Goal: Information Seeking & Learning: Stay updated

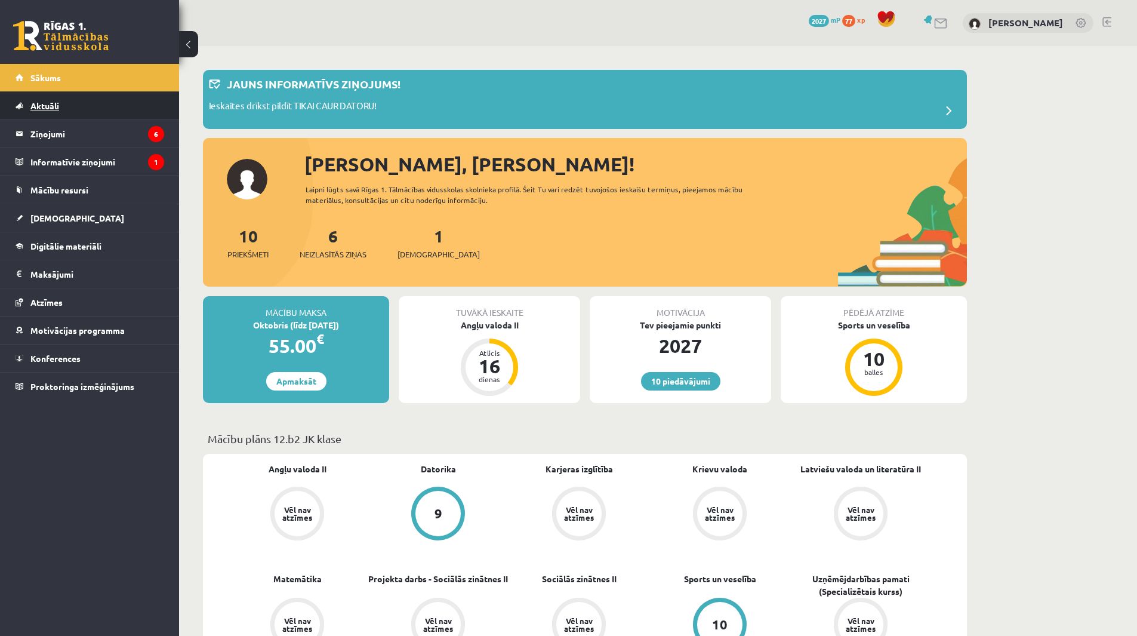
click at [43, 103] on span "Aktuāli" at bounding box center [44, 105] width 29 height 11
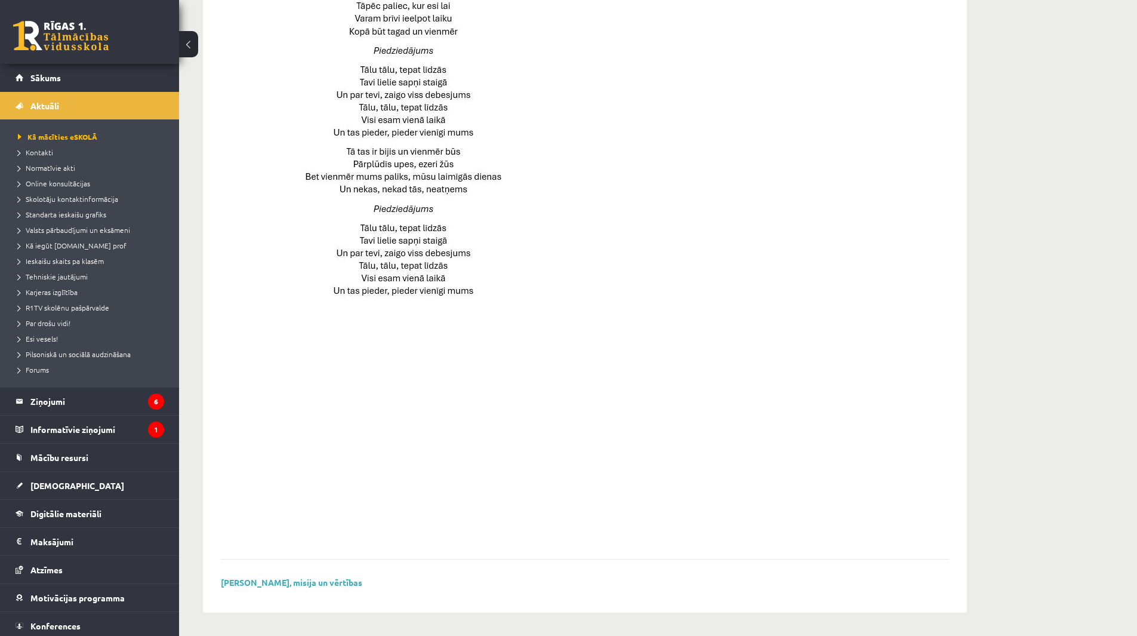
scroll to position [665, 0]
click at [53, 225] on link "Valsts pārbaudījumi un eksāmeni" at bounding box center [92, 229] width 149 height 11
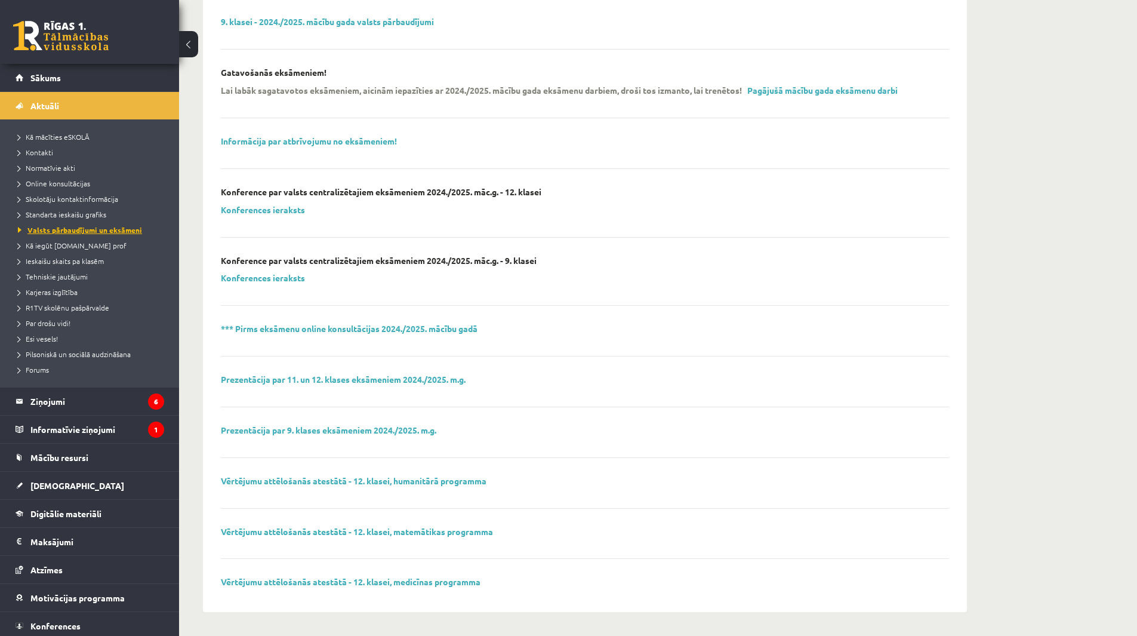
scroll to position [181, 0]
click at [52, 399] on legend "Ziņojumi 6" at bounding box center [97, 400] width 134 height 27
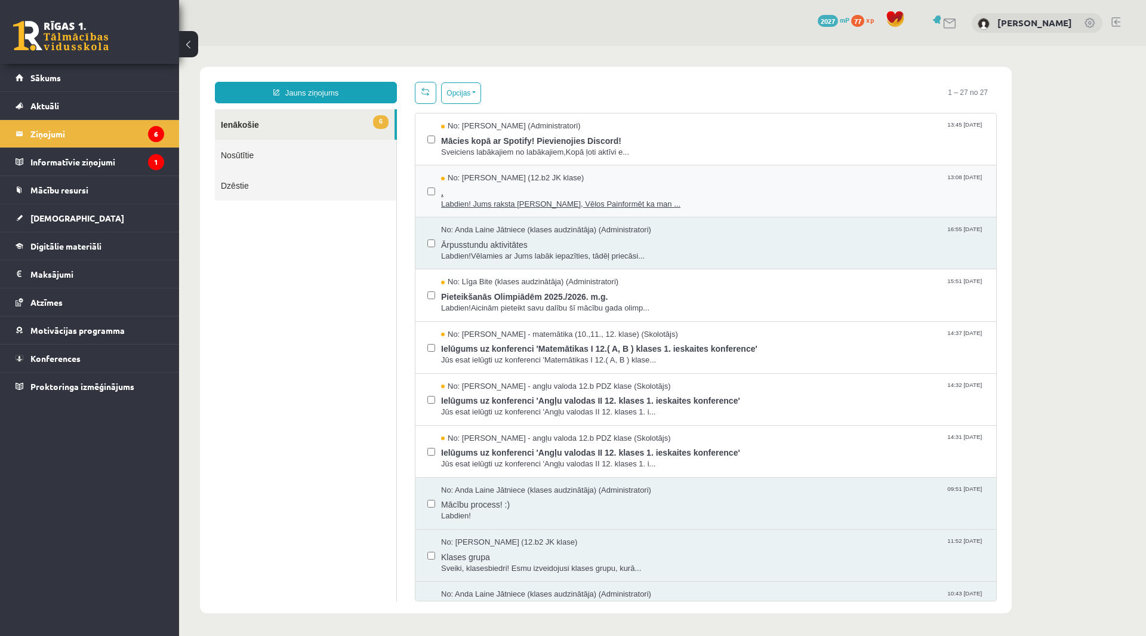
click at [540, 196] on span "." at bounding box center [712, 191] width 543 height 15
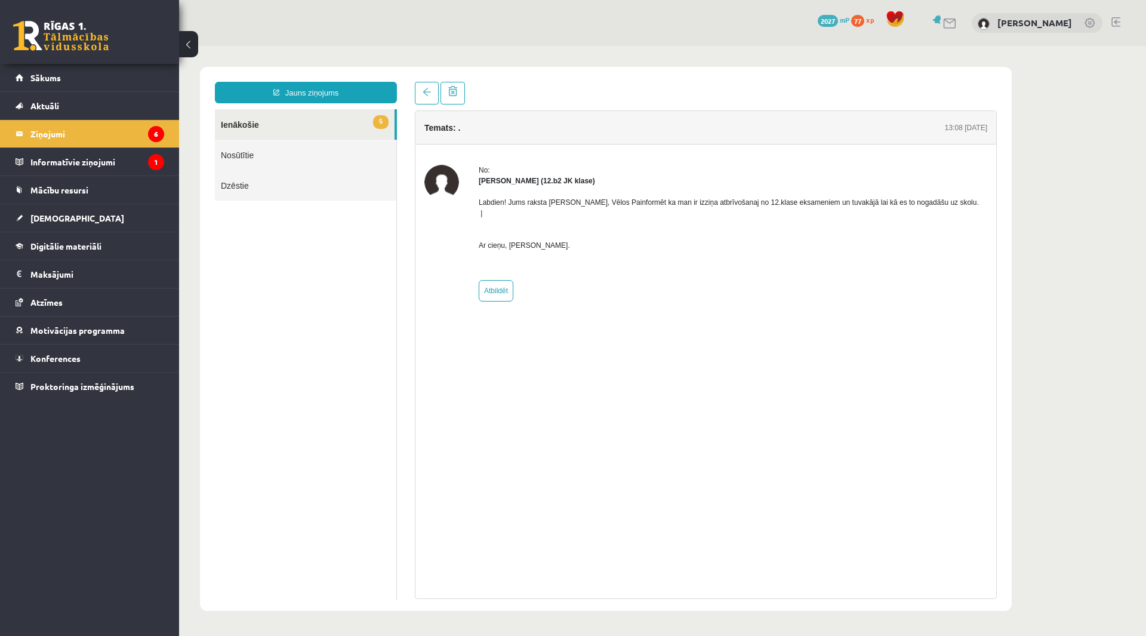
click at [757, 203] on p "Labdien! Jums raksta Leons Laikovskis, Vēlos Painformēt ka man ir izziņa atbrīv…" at bounding box center [733, 224] width 509 height 54
click at [331, 120] on link "5 Ienākošie" at bounding box center [305, 124] width 180 height 30
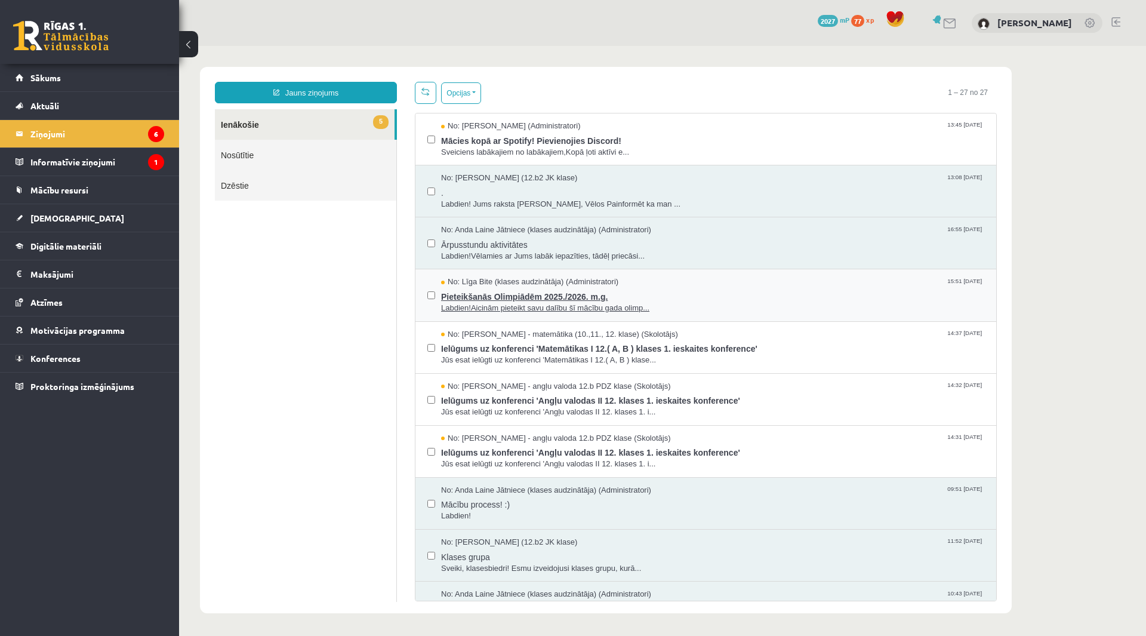
click at [494, 294] on span "Pieteikšanās Olimpiādēm 2025./2026. m.g." at bounding box center [712, 295] width 543 height 15
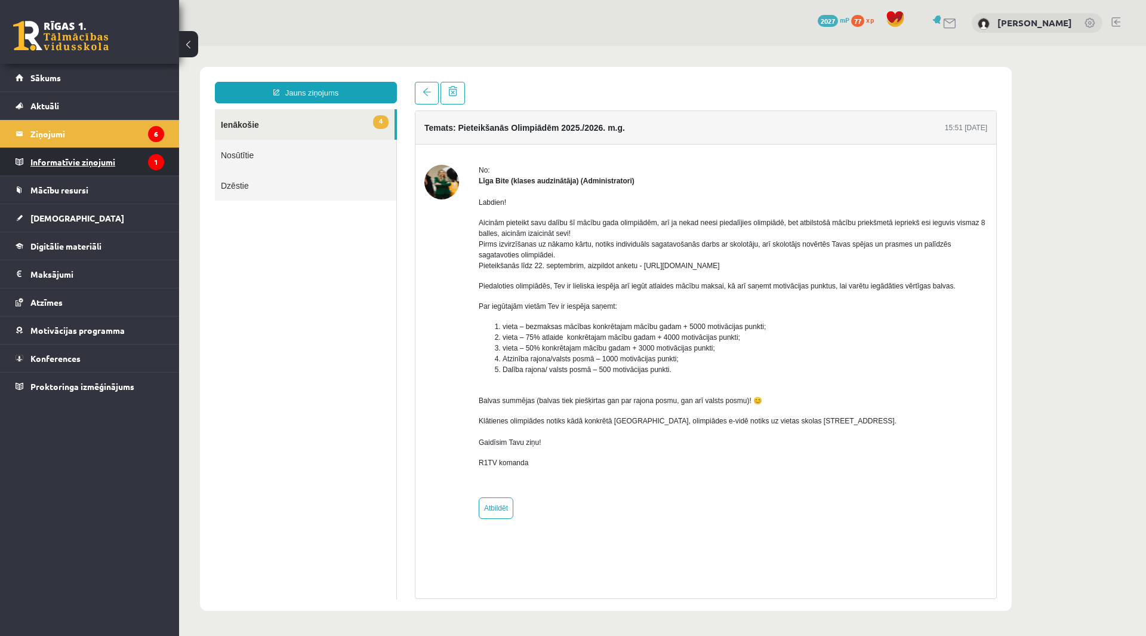
click at [63, 155] on legend "Informatīvie ziņojumi 1" at bounding box center [97, 161] width 134 height 27
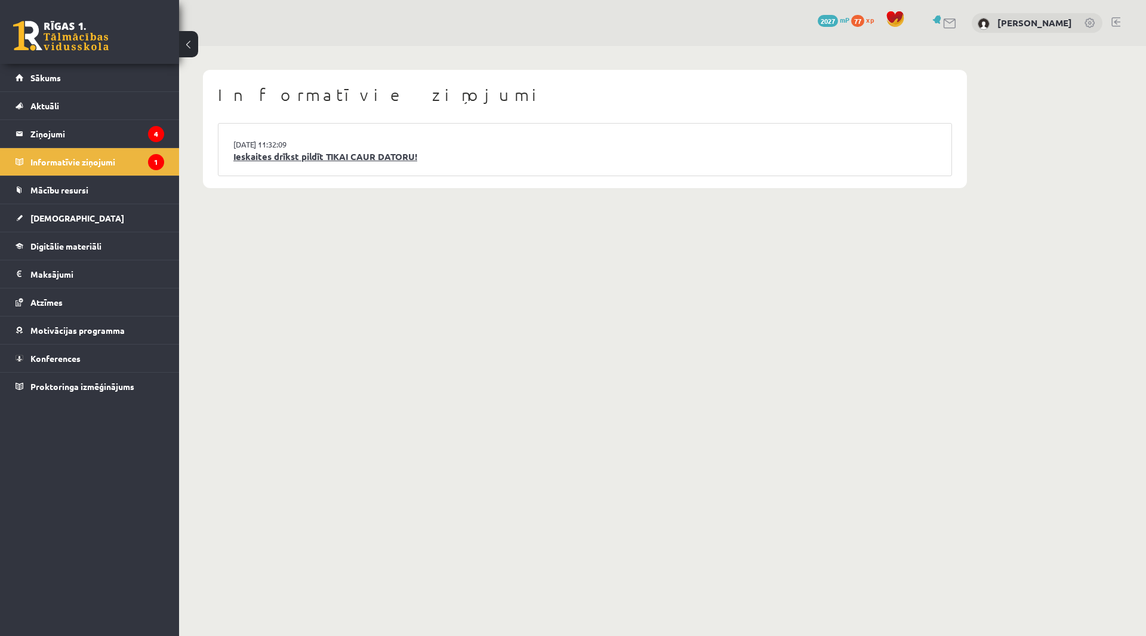
click at [364, 158] on link "Ieskaites drīkst pildīt TIKAI CAUR DATORU!" at bounding box center [584, 157] width 703 height 14
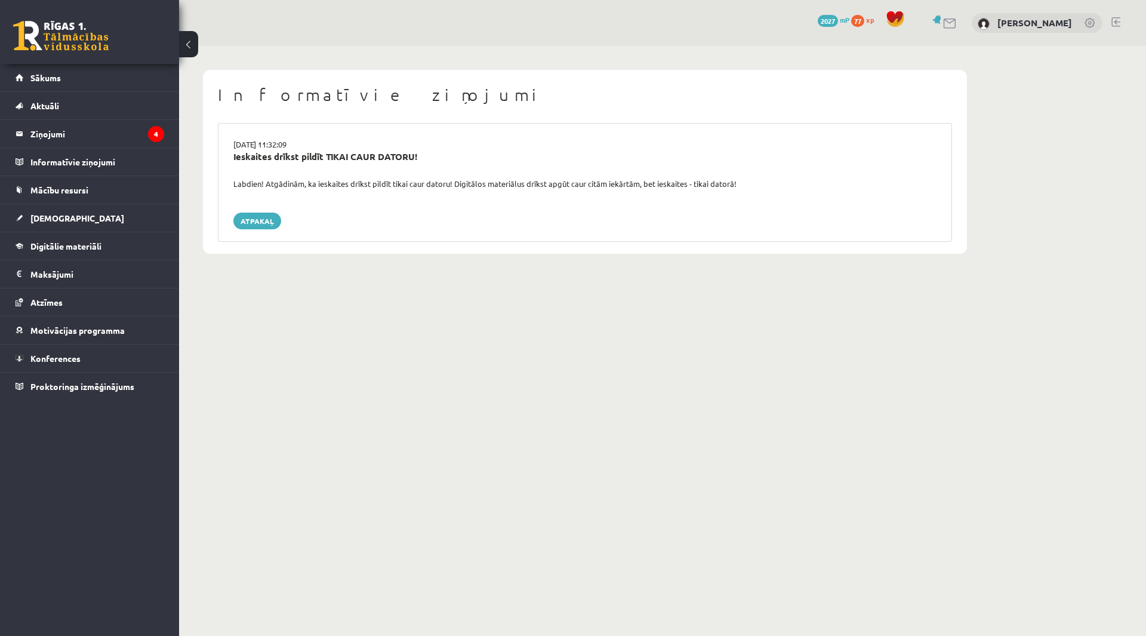
drag, startPoint x: 234, startPoint y: 183, endPoint x: 757, endPoint y: 180, distance: 522.9
click at [757, 180] on div "Labdien! Atgādinām, ka ieskaites drīkst pildīt tikai caur datoru! Digitālos mat…" at bounding box center [584, 184] width 721 height 12
copy div "Labdien! Atgādinām, ka ieskaites drīkst pildīt tikai caur datoru! Digitālos mat…"
click at [64, 132] on legend "Ziņojumi 4" at bounding box center [97, 133] width 134 height 27
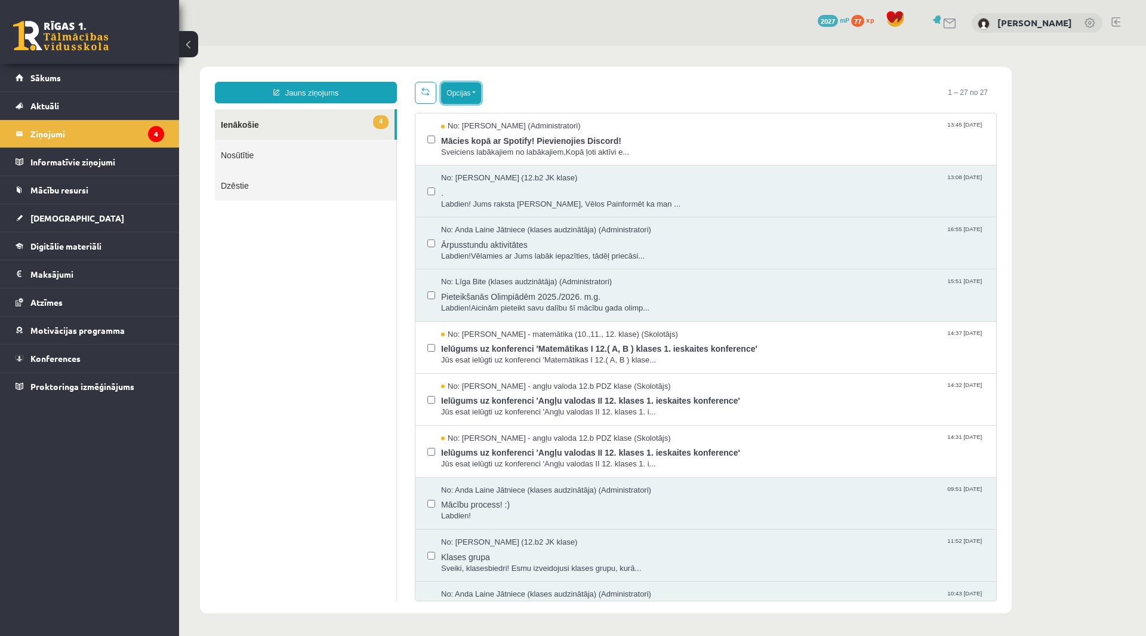
click at [478, 90] on button "Opcijas" at bounding box center [461, 92] width 40 height 21
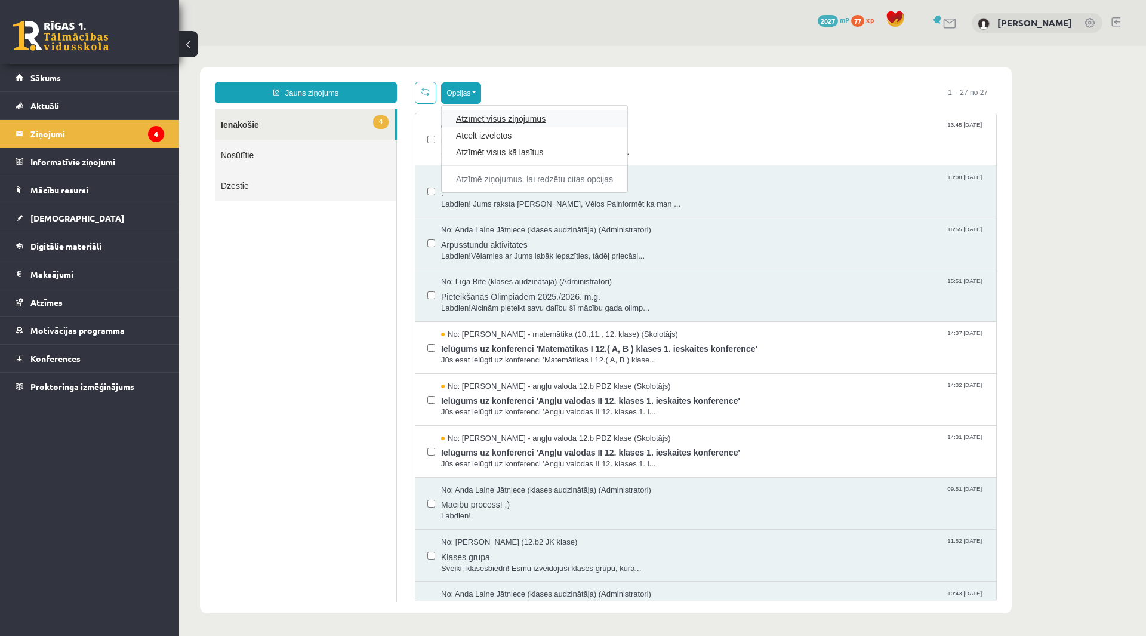
click at [482, 116] on link "Atzīmēt visus ziņojumus" at bounding box center [534, 119] width 157 height 12
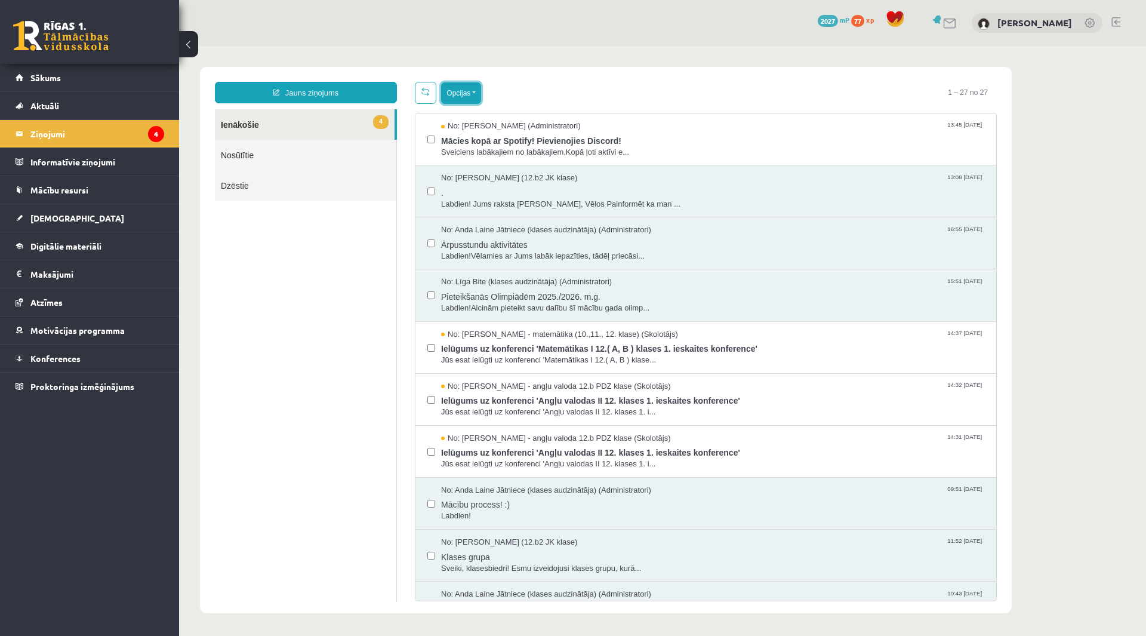
click at [470, 95] on button "Opcijas" at bounding box center [461, 92] width 40 height 21
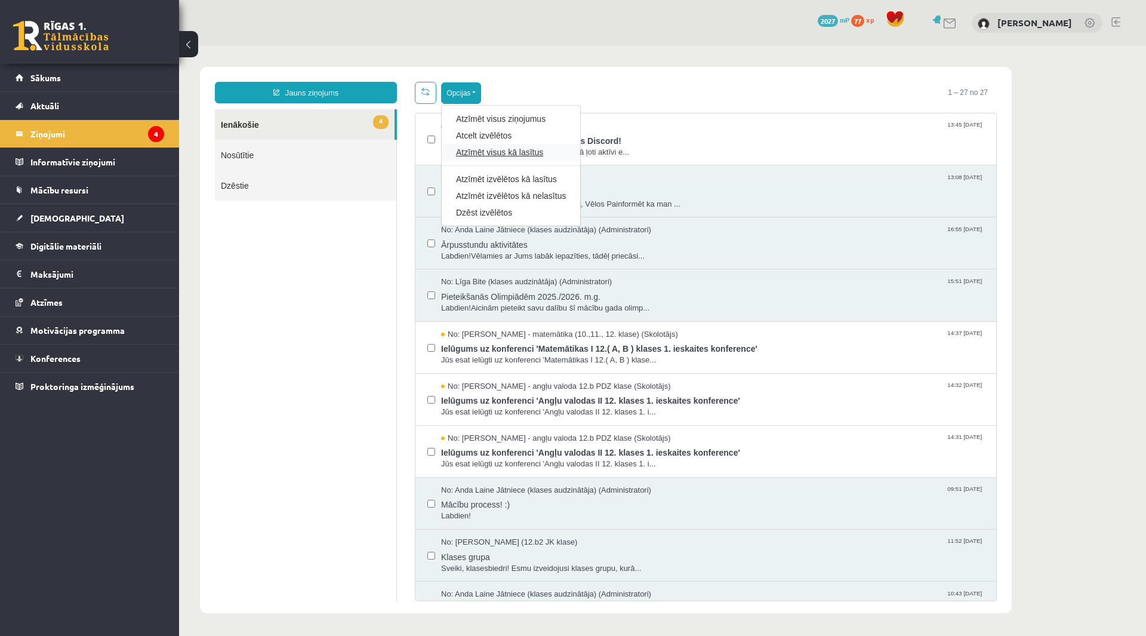
click at [491, 150] on link "Atzīmēt visus kā lasītus" at bounding box center [511, 152] width 110 height 12
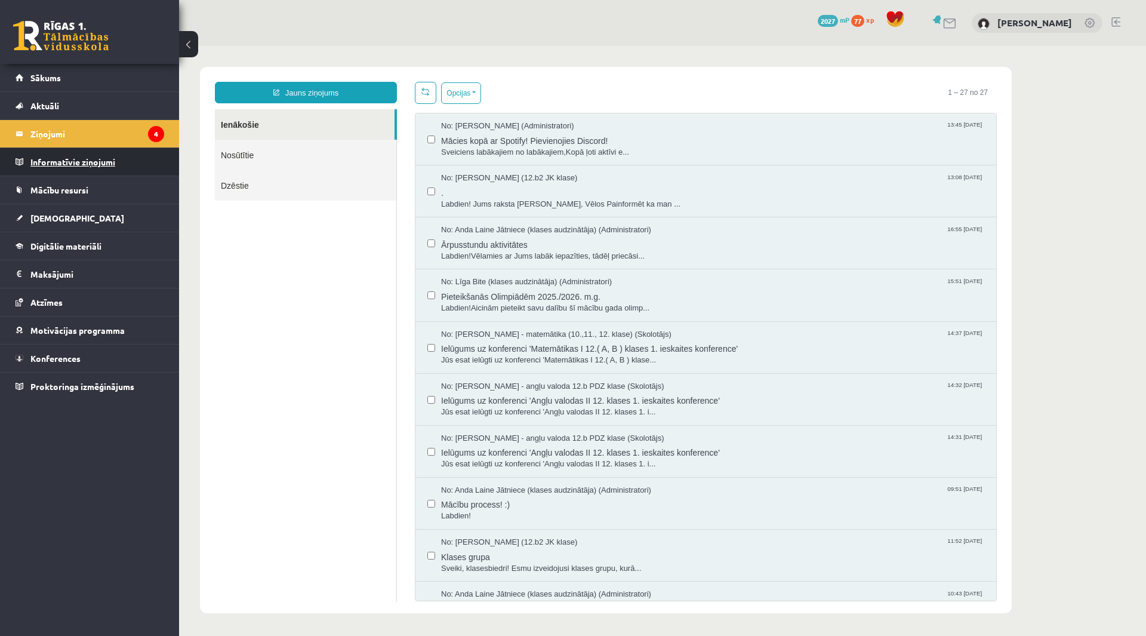
click at [39, 158] on legend "Informatīvie ziņojumi 0" at bounding box center [97, 161] width 134 height 27
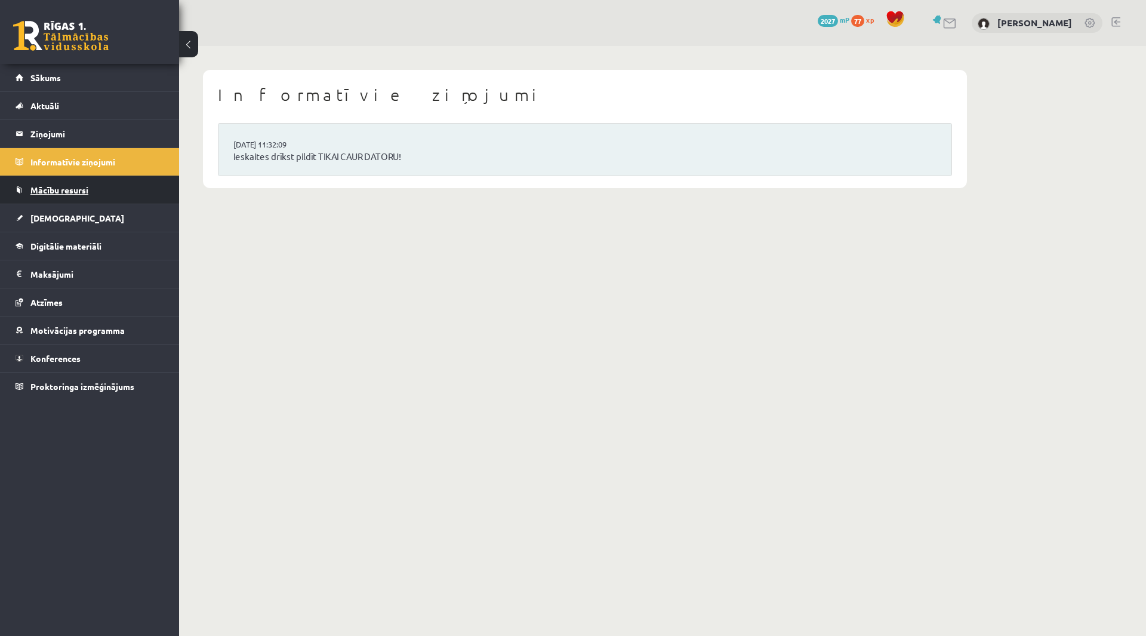
click at [49, 190] on span "Mācību resursi" at bounding box center [59, 189] width 58 height 11
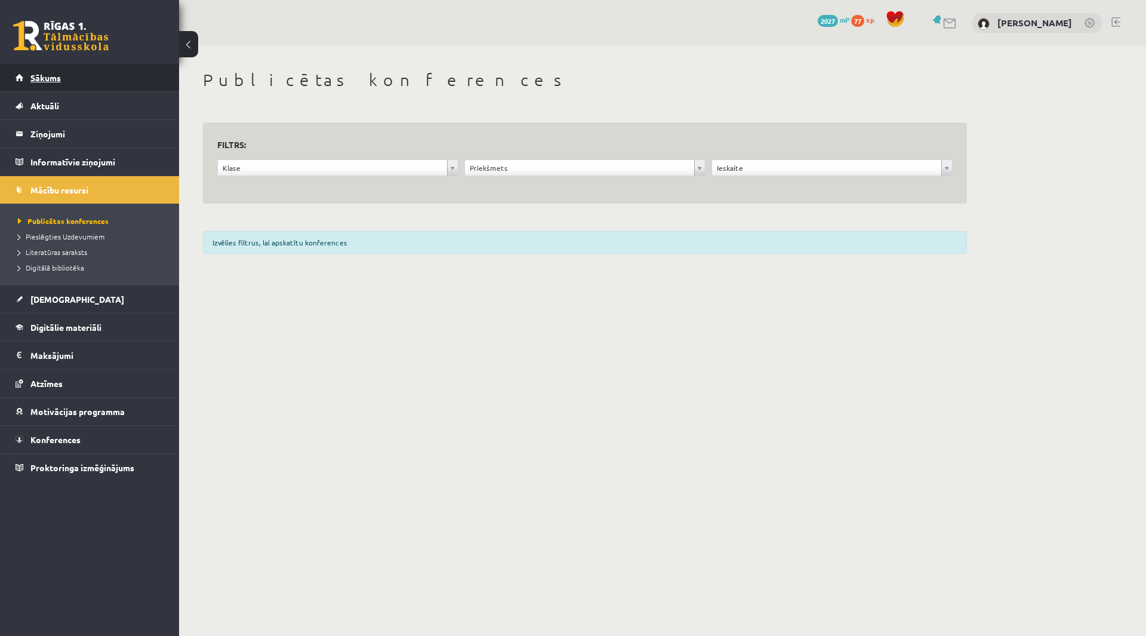
click at [45, 77] on span "Sākums" at bounding box center [45, 77] width 30 height 11
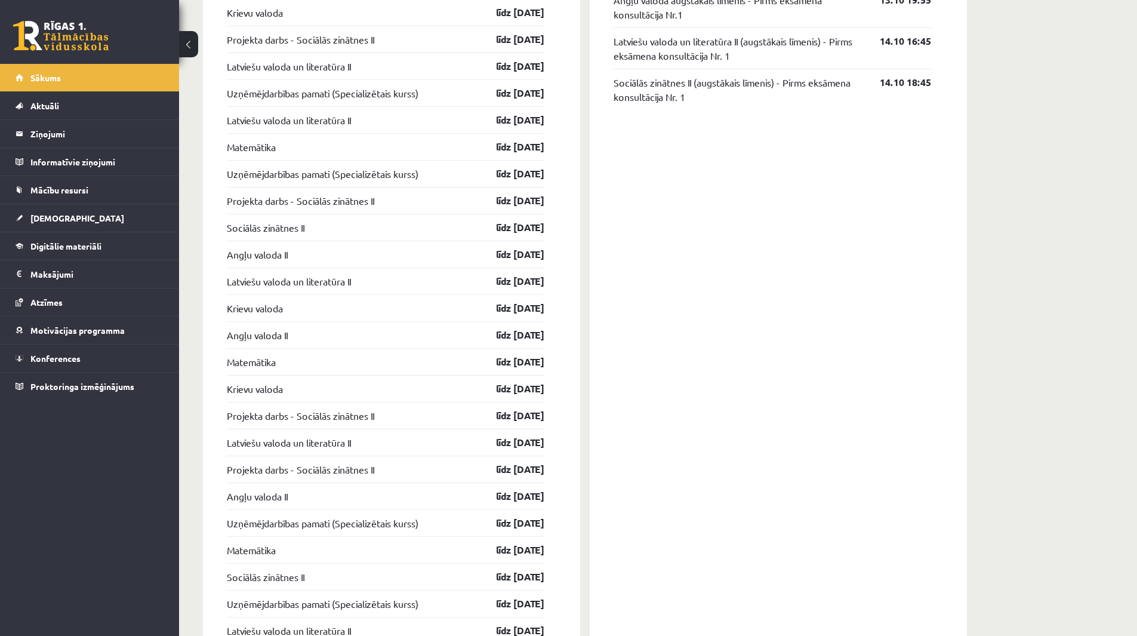
scroll to position [885, 0]
